Goal: Navigation & Orientation: Find specific page/section

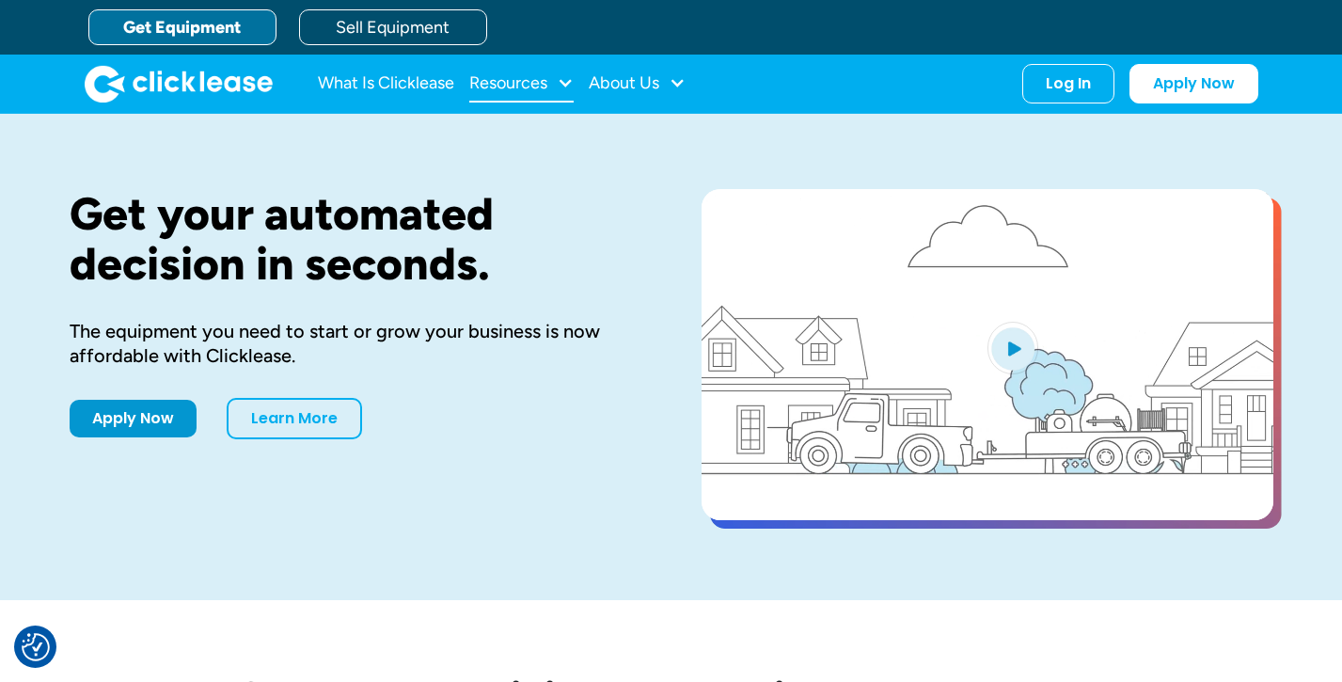
click at [559, 84] on div at bounding box center [565, 82] width 17 height 17
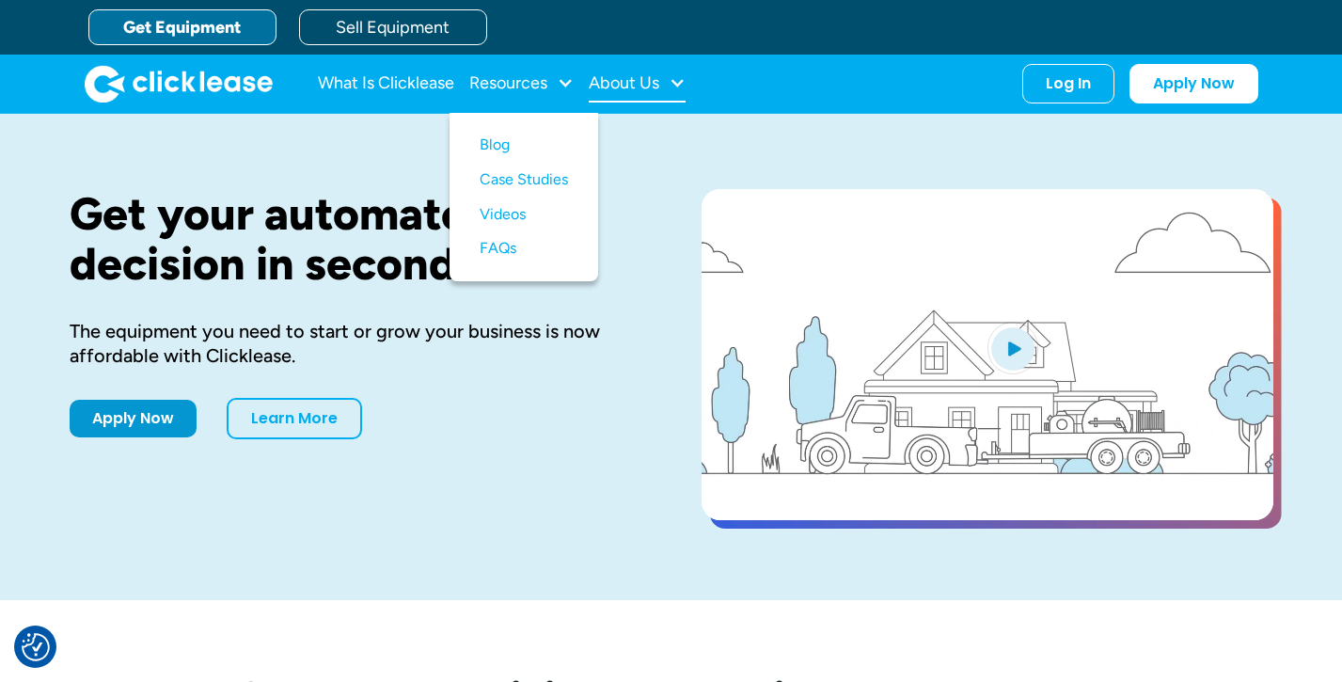
click at [680, 85] on div at bounding box center [677, 82] width 17 height 17
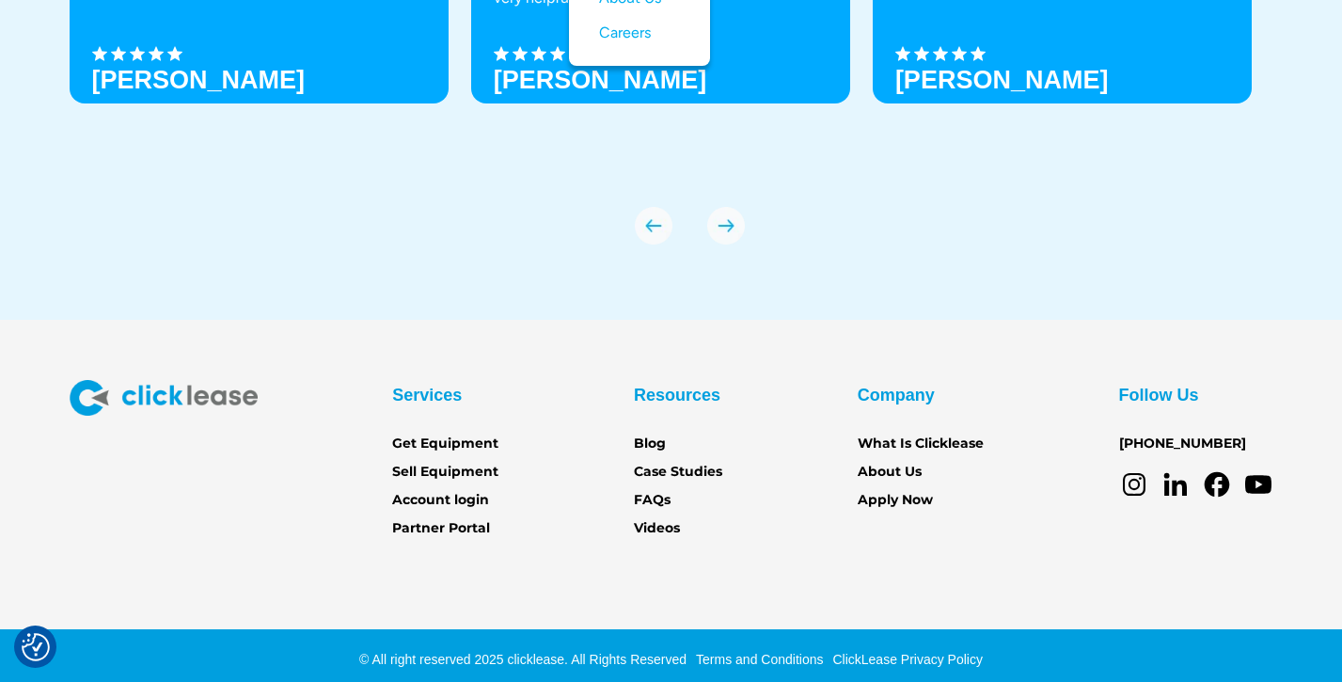
scroll to position [6623, 0]
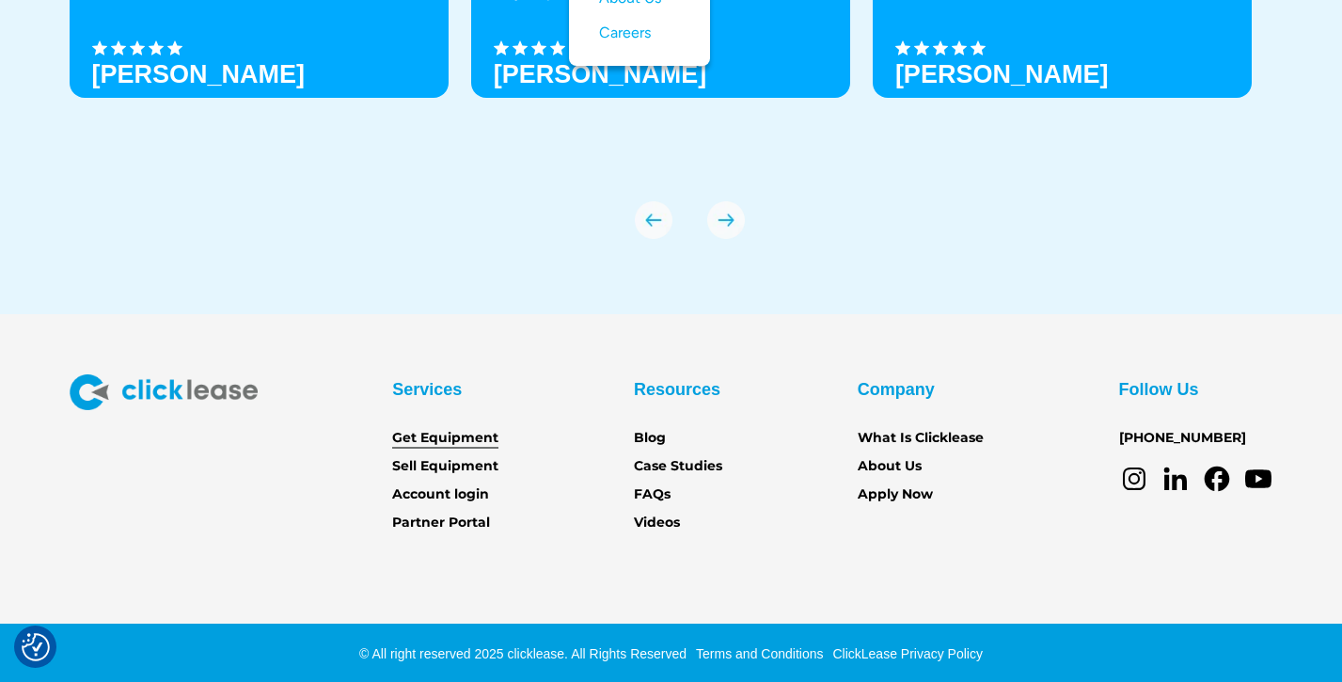
click at [444, 434] on link "Get Equipment" at bounding box center [445, 438] width 106 height 21
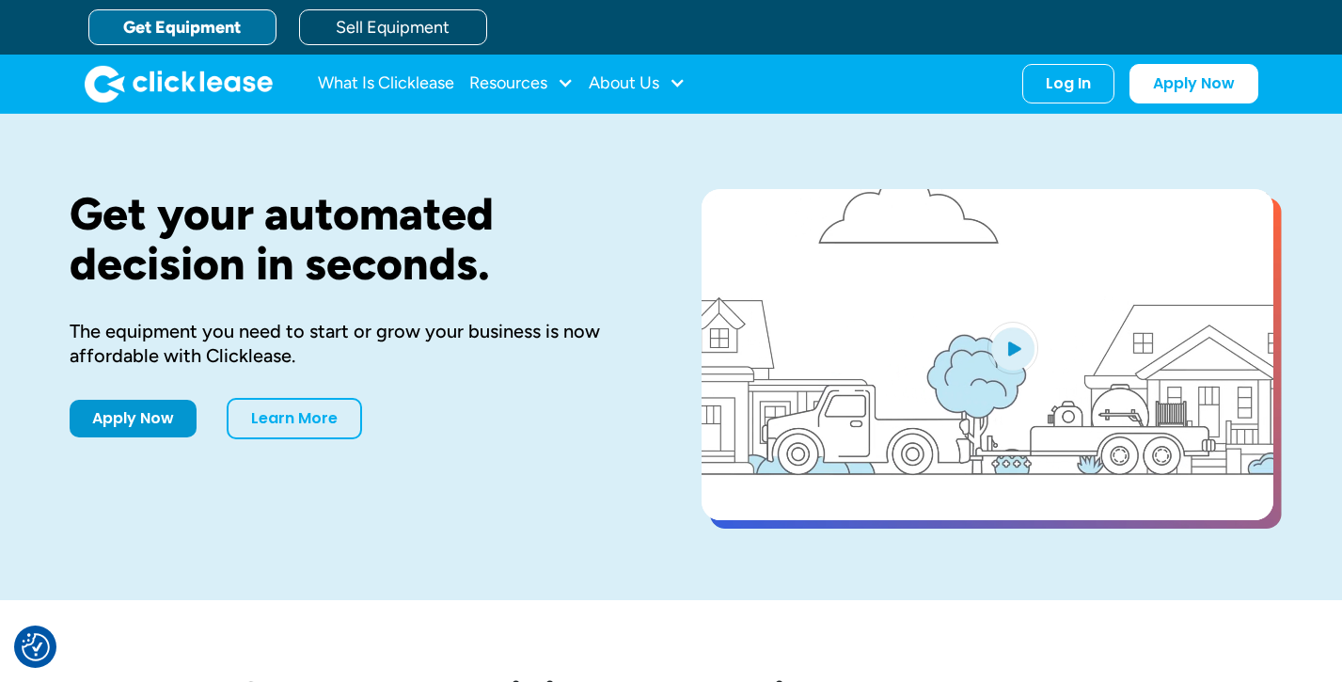
click at [171, 25] on link "Get Equipment" at bounding box center [182, 27] width 188 height 36
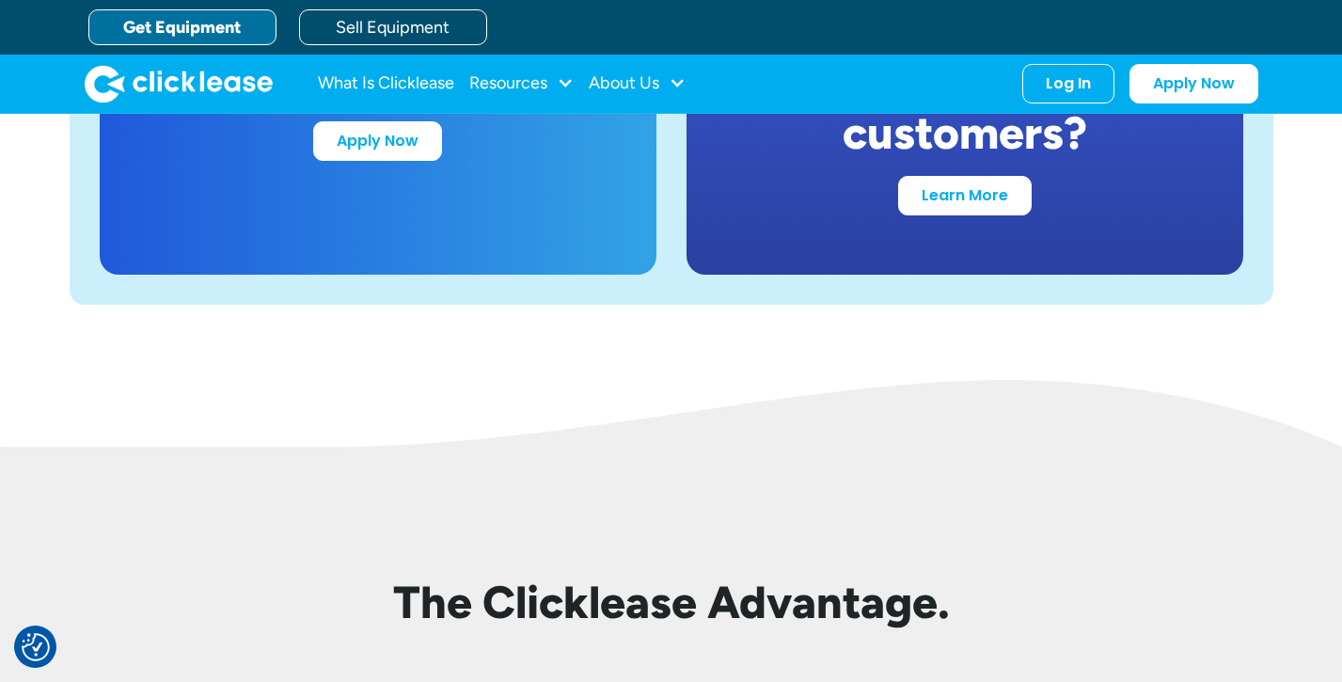
scroll to position [1896, 0]
